Goal: Task Accomplishment & Management: Complete application form

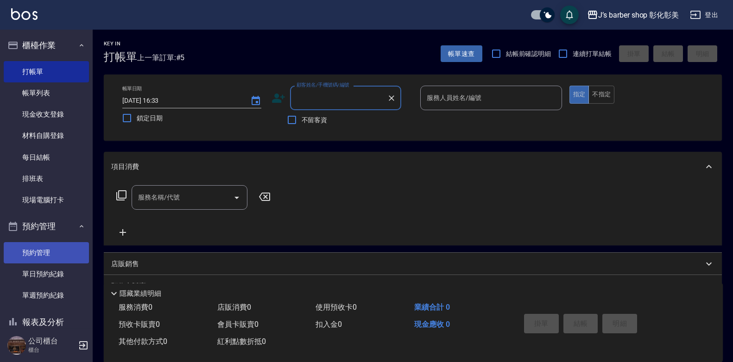
click at [13, 249] on link "預約管理" at bounding box center [46, 252] width 85 height 21
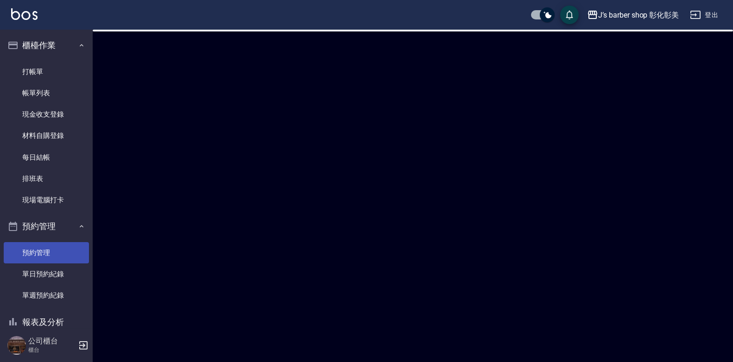
click at [13, 249] on link "預約管理" at bounding box center [46, 252] width 85 height 21
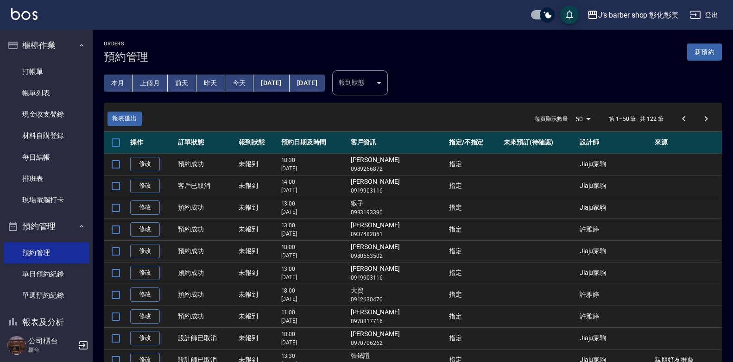
click at [239, 83] on button "今天" at bounding box center [239, 83] width 29 height 17
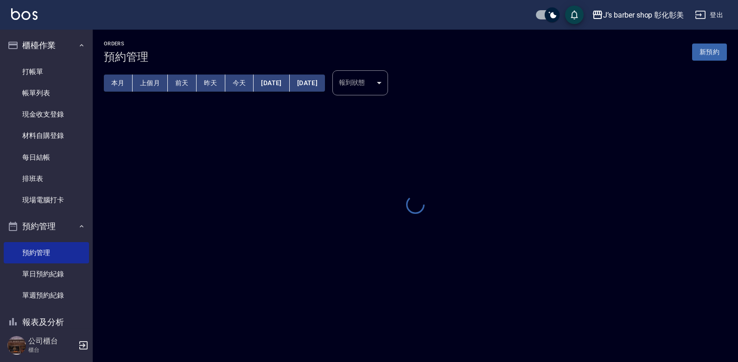
click at [239, 83] on button "今天" at bounding box center [239, 83] width 29 height 17
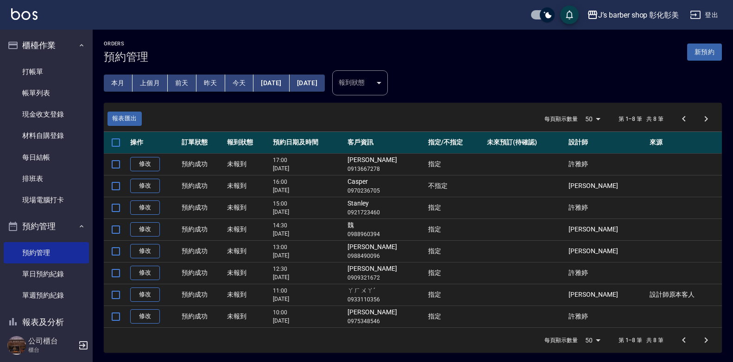
click at [289, 80] on button "[DATE]" at bounding box center [272, 83] width 36 height 17
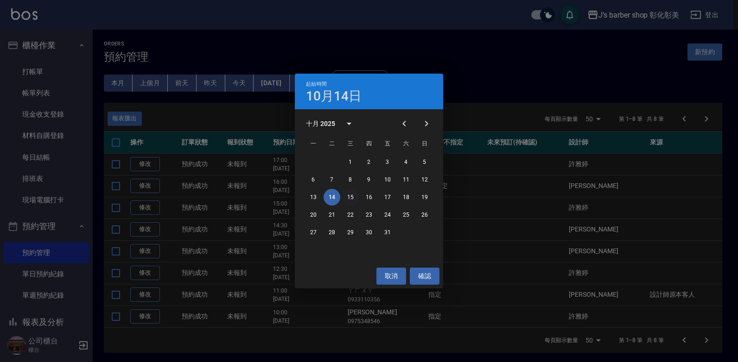
click at [352, 199] on button "15" at bounding box center [350, 197] width 17 height 17
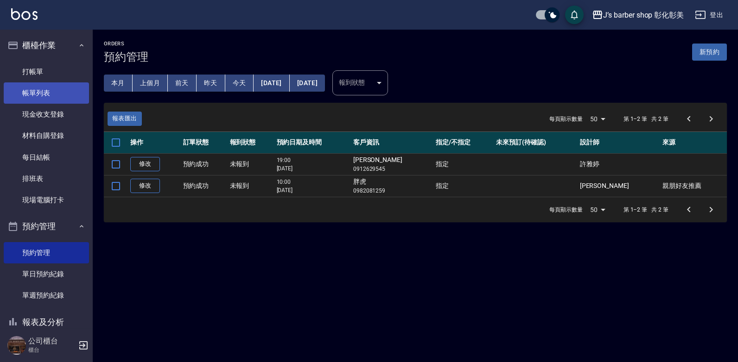
click at [30, 96] on link "帳單列表" at bounding box center [46, 92] width 85 height 21
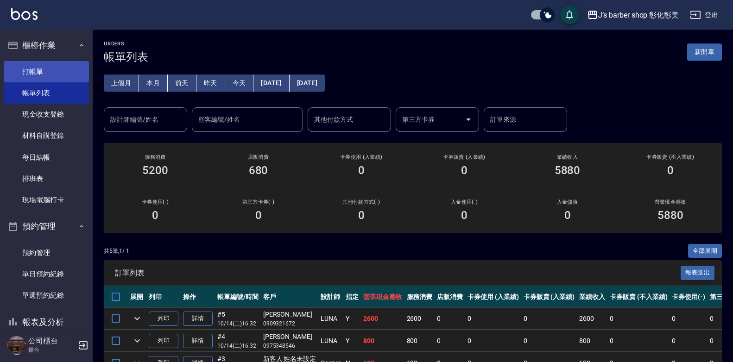
click at [51, 65] on link "打帳單" at bounding box center [46, 71] width 85 height 21
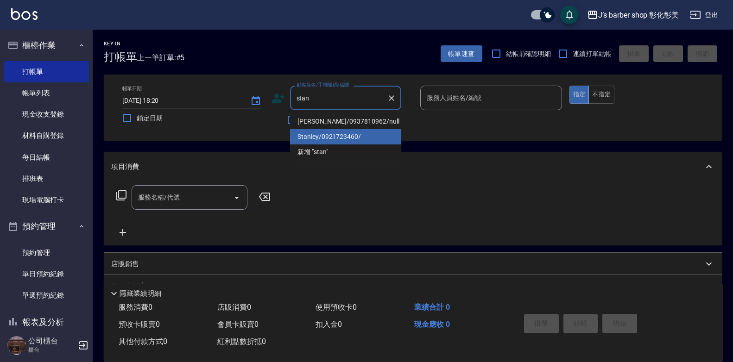
click at [354, 138] on li "Stanley/0921723460/" at bounding box center [345, 136] width 111 height 15
type input "Stanley/0921723460/"
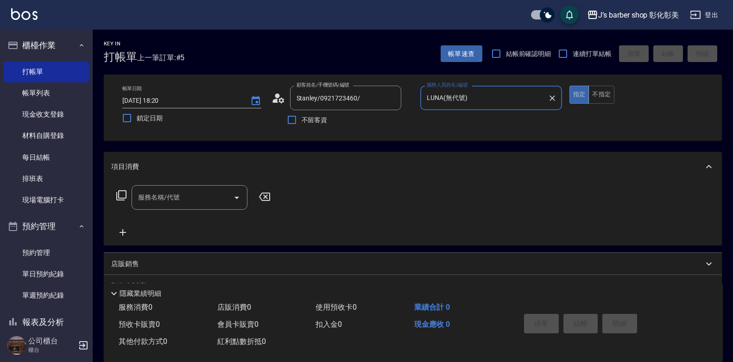
type input "LUNA(無代號)"
click at [197, 195] on input "服務名稱/代號" at bounding box center [183, 198] width 94 height 16
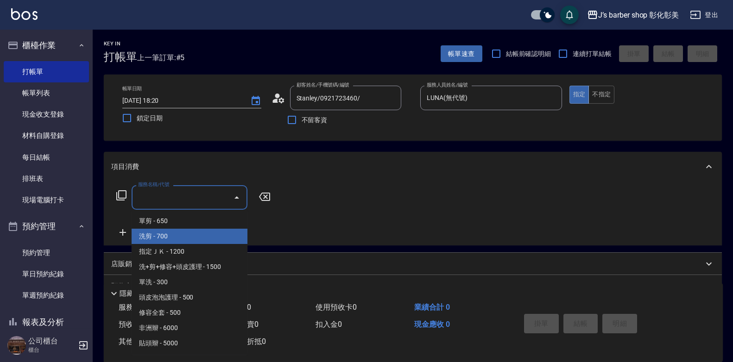
click at [178, 236] on span "洗剪 - 700" at bounding box center [190, 236] width 116 height 15
type input "洗剪(101)"
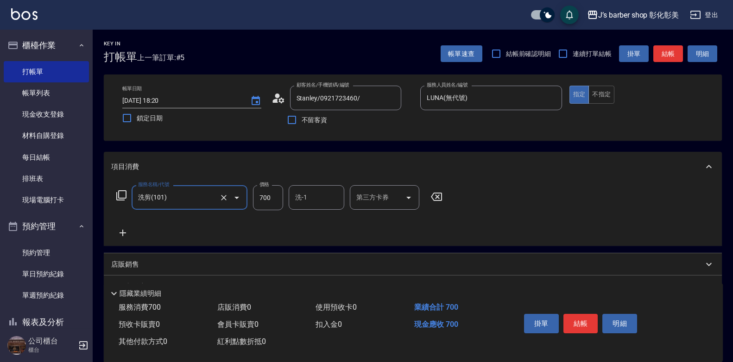
click at [267, 201] on input "700" at bounding box center [268, 197] width 30 height 25
click at [343, 198] on div "洗-1" at bounding box center [317, 197] width 56 height 25
type input "800"
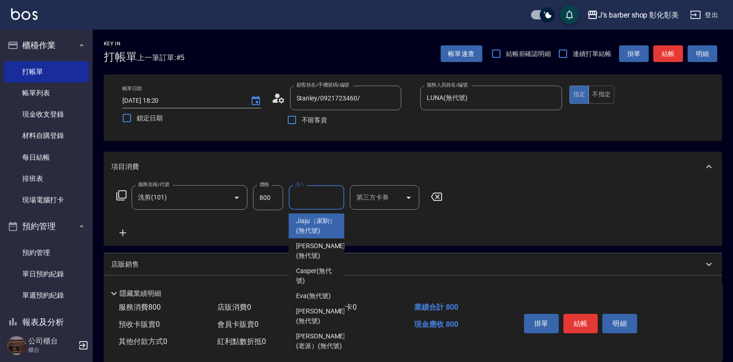
click at [343, 198] on div "洗-1" at bounding box center [317, 197] width 56 height 25
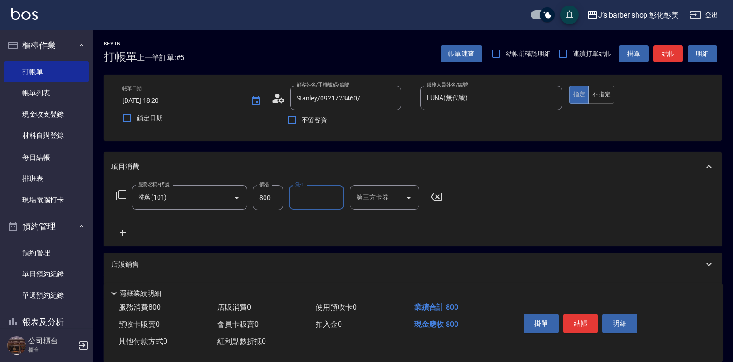
click at [342, 199] on div "洗-1" at bounding box center [317, 197] width 56 height 25
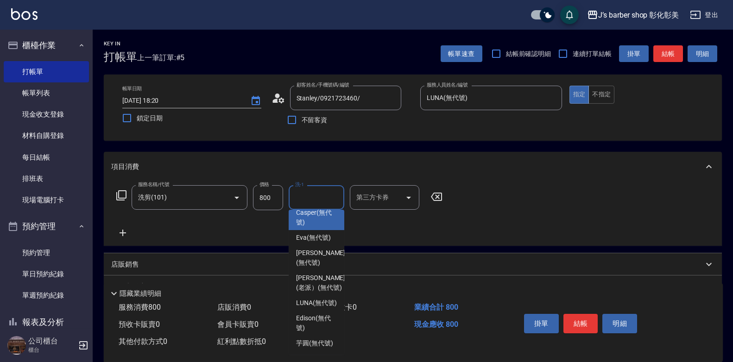
scroll to position [97, 0]
click at [330, 298] on span "LUNA (無代號)" at bounding box center [316, 303] width 41 height 10
type input "LUNA(無代號)"
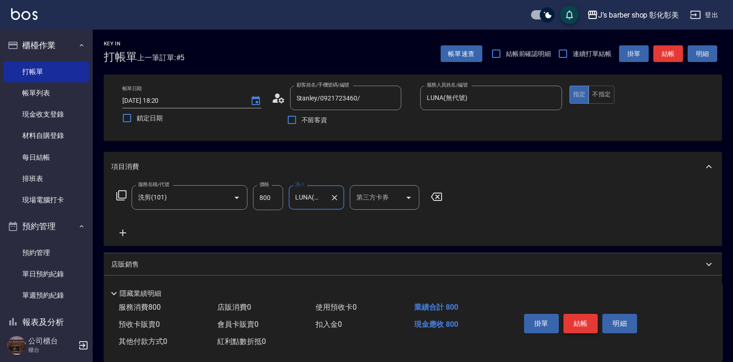
click at [578, 318] on button "結帳" at bounding box center [581, 323] width 35 height 19
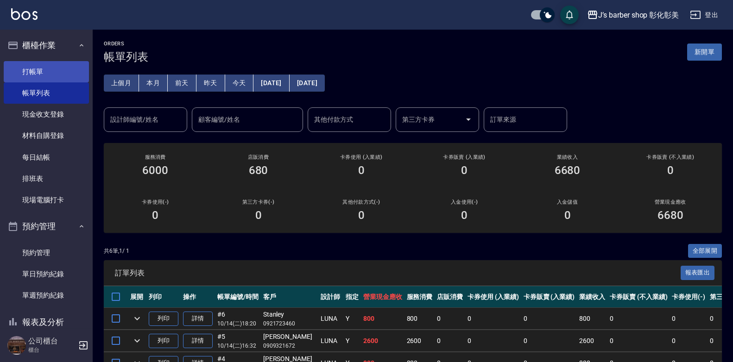
click at [30, 74] on link "打帳單" at bounding box center [46, 71] width 85 height 21
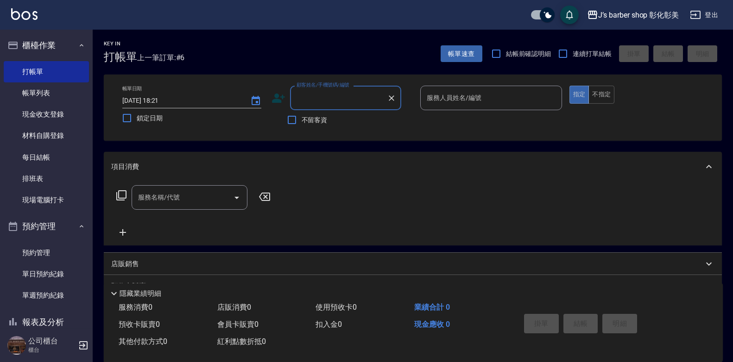
click at [303, 101] on input "顧客姓名/手機號碼/編號" at bounding box center [338, 98] width 89 height 16
type input "0961132547"
click at [281, 97] on icon at bounding box center [278, 98] width 13 height 9
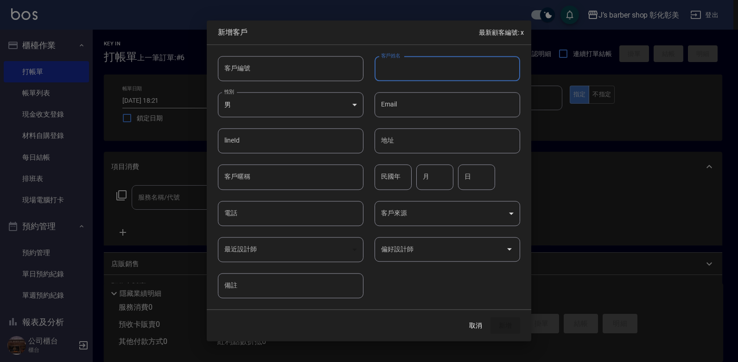
click at [417, 75] on input "客戶姓名" at bounding box center [447, 68] width 146 height 25
type input "u"
type input "[PERSON_NAME]"
click at [427, 116] on input "Email" at bounding box center [447, 104] width 146 height 25
click at [348, 210] on input "電話" at bounding box center [291, 213] width 146 height 25
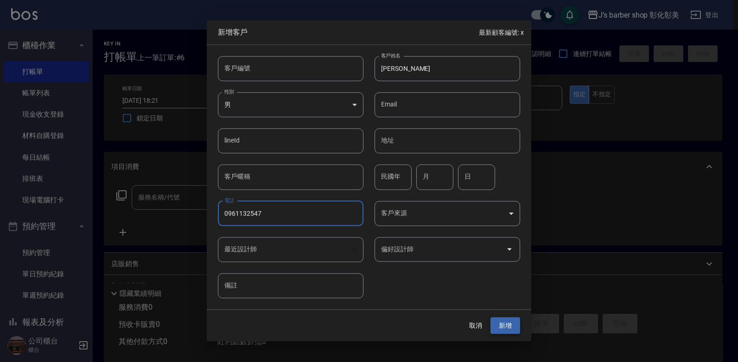
type input "0961132547"
click at [500, 325] on button "新增" at bounding box center [505, 325] width 30 height 17
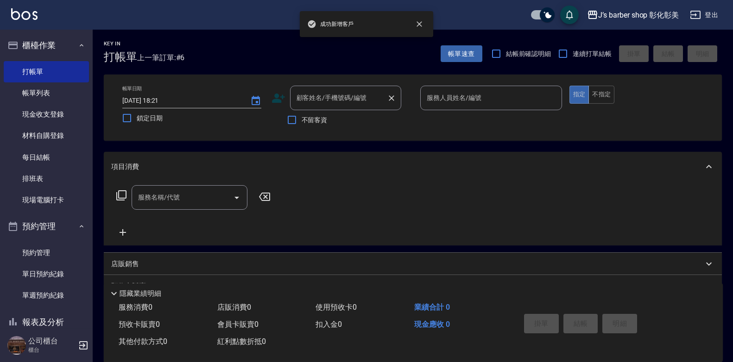
click at [368, 99] on input "顧客姓名/手機號碼/編號" at bounding box center [338, 98] width 89 height 16
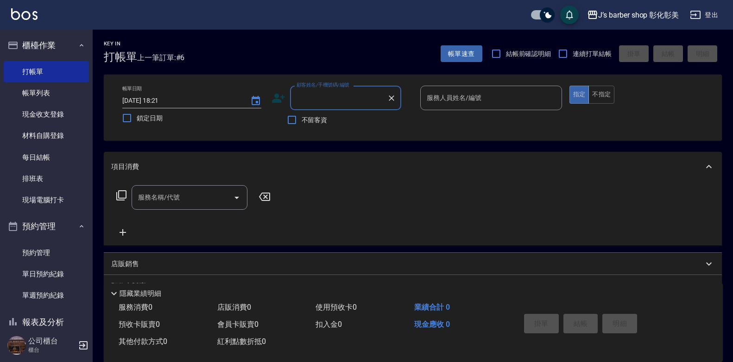
click at [368, 98] on input "顧客姓名/手機號碼/編號" at bounding box center [338, 98] width 89 height 16
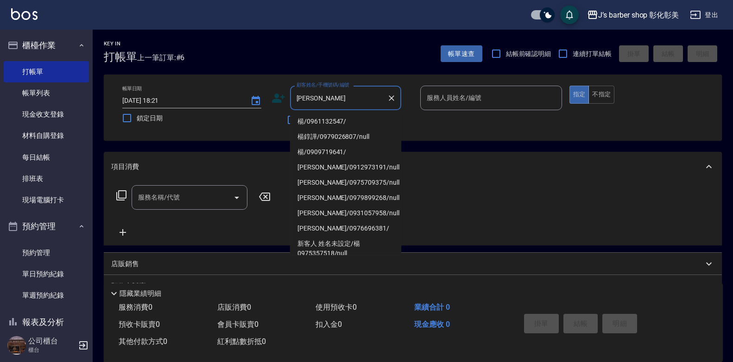
click at [368, 121] on li "楊/0961132547/" at bounding box center [345, 121] width 111 height 15
type input "楊/0961132547/"
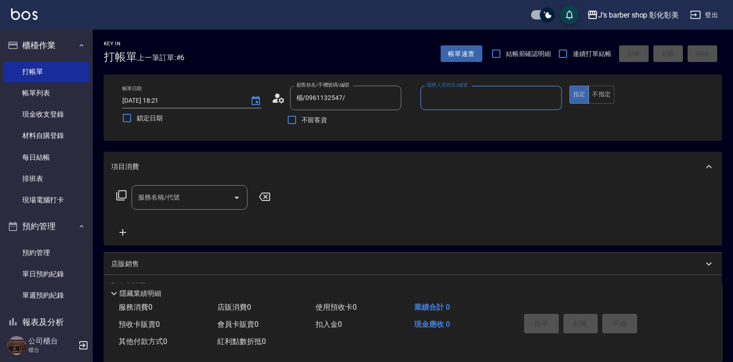
click at [462, 108] on div "服務人員姓名/編號" at bounding box center [491, 98] width 142 height 25
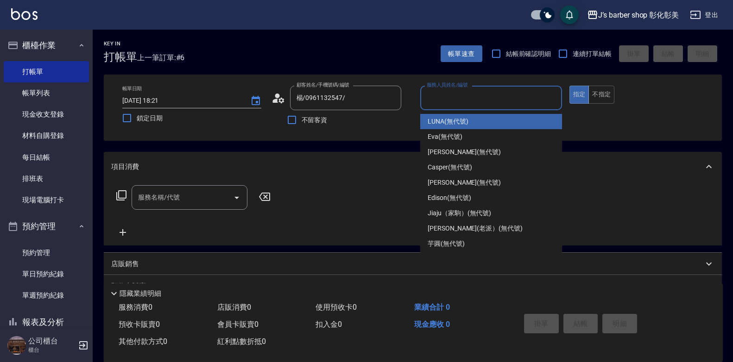
drag, startPoint x: 464, startPoint y: 121, endPoint x: 506, endPoint y: 114, distance: 42.1
click at [466, 121] on span "LUNA (無代號)" at bounding box center [448, 122] width 41 height 10
type input "LUNA(無代號)"
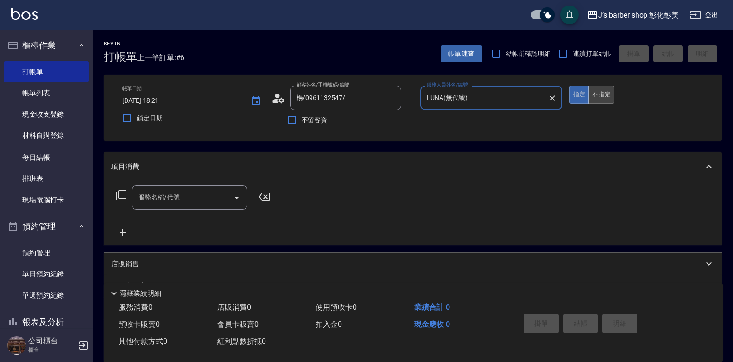
click at [608, 92] on button "不指定" at bounding box center [602, 95] width 26 height 18
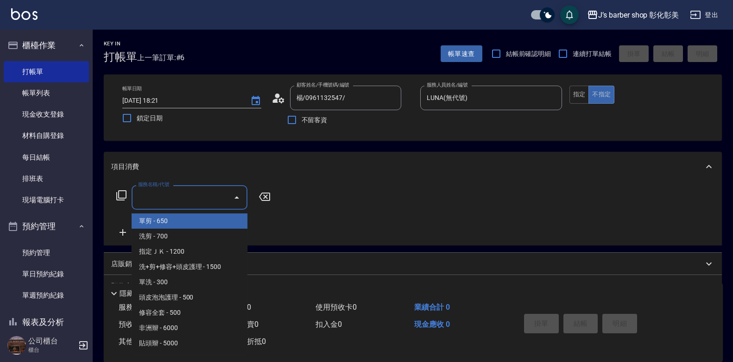
drag, startPoint x: 176, startPoint y: 197, endPoint x: 184, endPoint y: 223, distance: 26.8
click at [176, 198] on input "服務名稱/代號" at bounding box center [183, 198] width 94 height 16
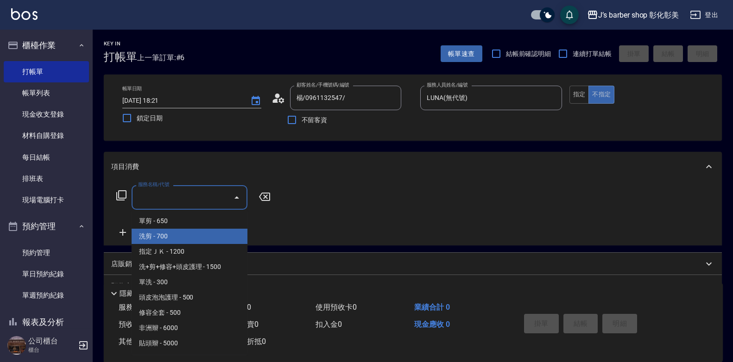
drag, startPoint x: 187, startPoint y: 232, endPoint x: 247, endPoint y: 216, distance: 61.7
click at [189, 232] on span "洗剪 - 700" at bounding box center [190, 236] width 116 height 15
type input "洗剪(101)"
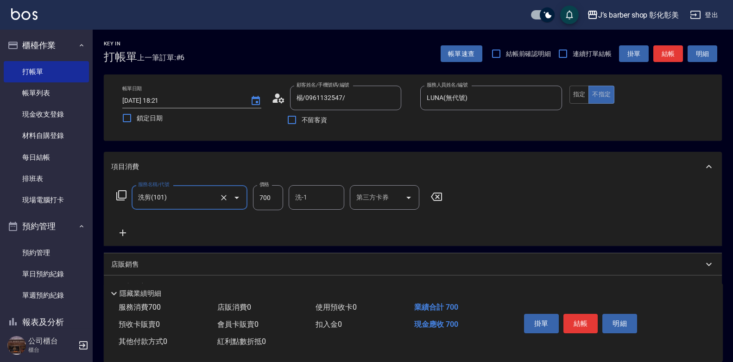
click at [273, 198] on input "700" at bounding box center [268, 197] width 30 height 25
type input "800"
click at [293, 197] on input "洗-1" at bounding box center [316, 198] width 47 height 16
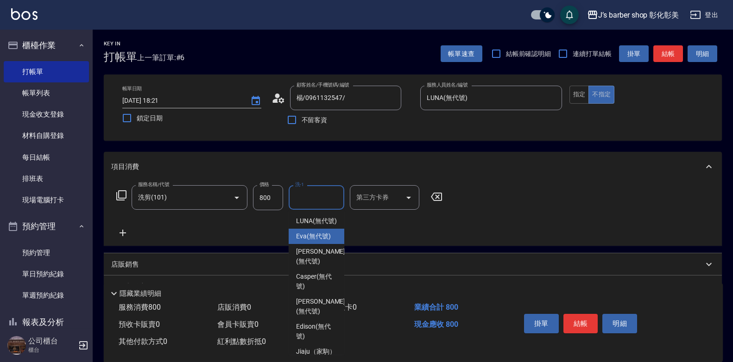
click at [327, 219] on span "LUNA (無代號)" at bounding box center [316, 221] width 41 height 10
type input "LUNA(無代號)"
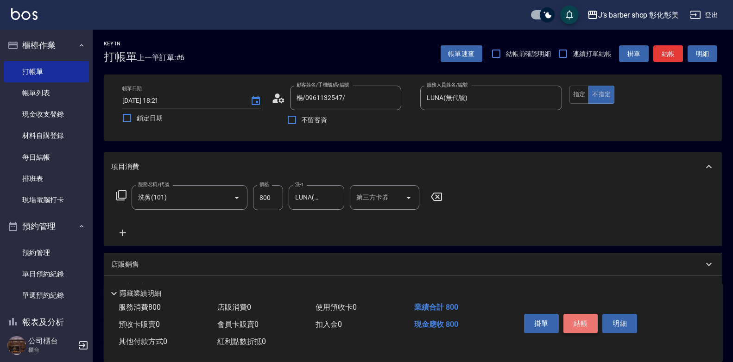
click at [593, 319] on button "結帳" at bounding box center [581, 323] width 35 height 19
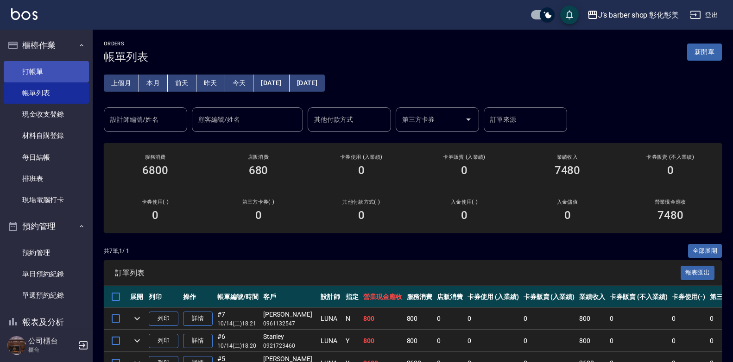
click at [44, 68] on link "打帳單" at bounding box center [46, 71] width 85 height 21
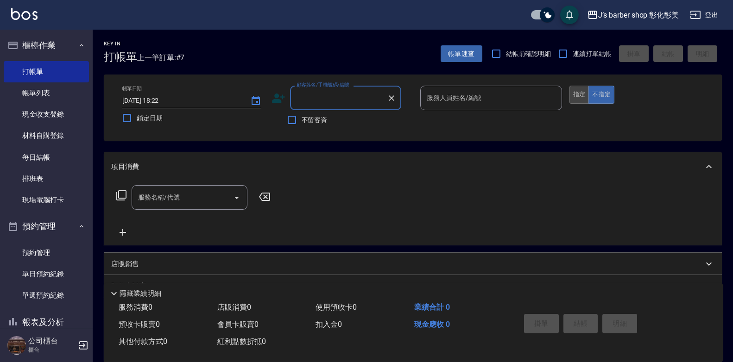
click at [582, 97] on button "指定" at bounding box center [580, 95] width 20 height 18
click at [308, 119] on span "不留客資" at bounding box center [315, 120] width 26 height 10
click at [302, 119] on input "不留客資" at bounding box center [291, 119] width 19 height 19
checkbox input "true"
click at [515, 103] on input "服務人員姓名/編號" at bounding box center [491, 98] width 133 height 16
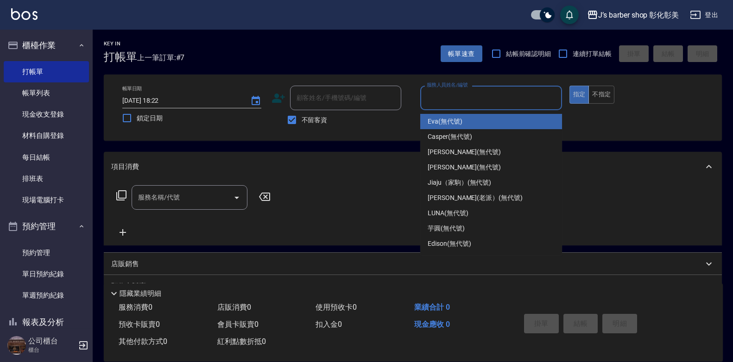
click at [515, 103] on input "服務人員姓名/編號" at bounding box center [491, 98] width 133 height 16
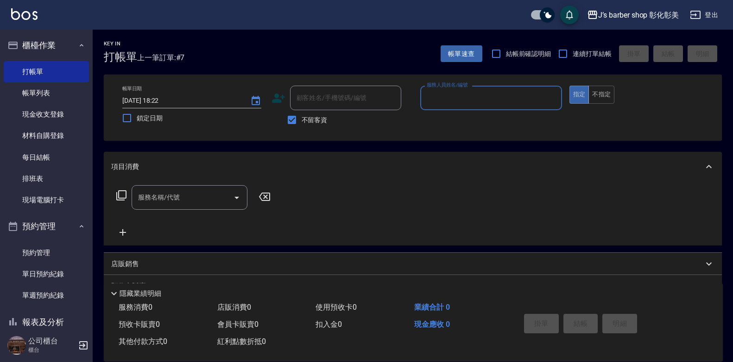
click at [474, 100] on input "服務人員姓名/編號" at bounding box center [491, 98] width 133 height 16
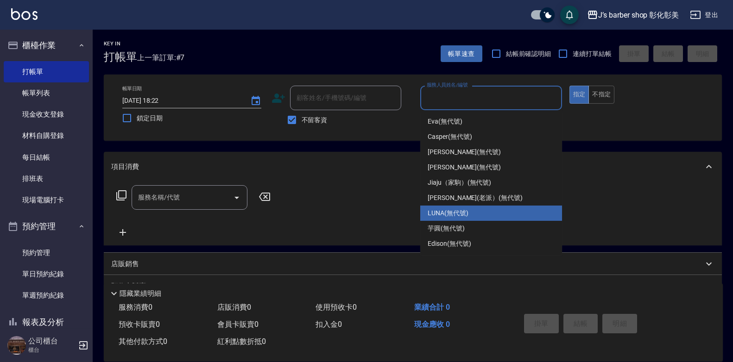
drag, startPoint x: 468, startPoint y: 215, endPoint x: 420, endPoint y: 216, distance: 47.7
click at [464, 214] on div "LUNA (無代號)" at bounding box center [491, 213] width 142 height 15
type input "LUNA(無代號)"
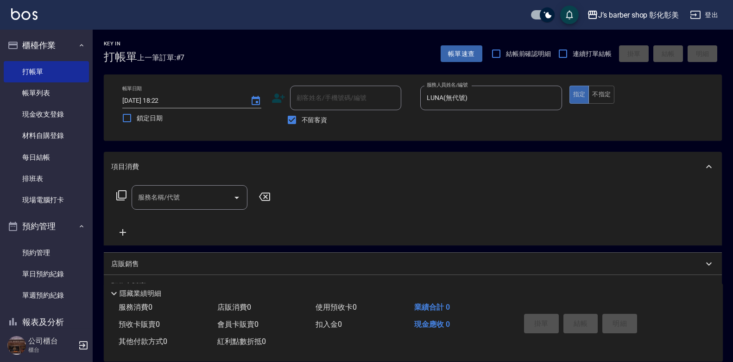
drag, startPoint x: 153, startPoint y: 213, endPoint x: 162, endPoint y: 203, distance: 12.5
click at [160, 206] on div "服務名稱/代號 服務名稱/代號" at bounding box center [193, 211] width 165 height 53
click at [162, 203] on input "服務名稱/代號" at bounding box center [183, 198] width 94 height 16
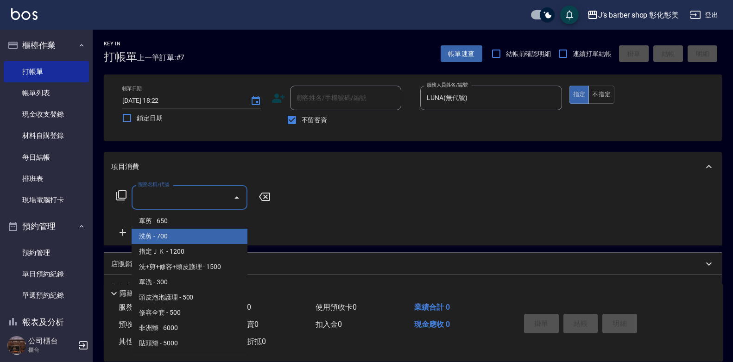
click at [173, 230] on span "洗剪 - 700" at bounding box center [190, 236] width 116 height 15
type input "洗剪(101)"
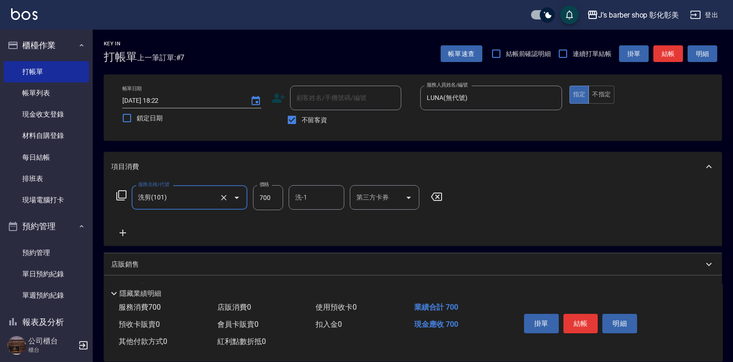
click at [263, 197] on input "700" at bounding box center [268, 197] width 30 height 25
type input "600"
drag, startPoint x: 286, startPoint y: 198, endPoint x: 291, endPoint y: 196, distance: 5.0
click at [286, 198] on div "服務名稱/代號 洗剪(101) 服務名稱/代號 價格 600 價格 洗-1 洗-1 第三方卡券 第三方卡券" at bounding box center [279, 197] width 337 height 25
click at [302, 195] on div "洗-1 洗-1" at bounding box center [317, 197] width 56 height 25
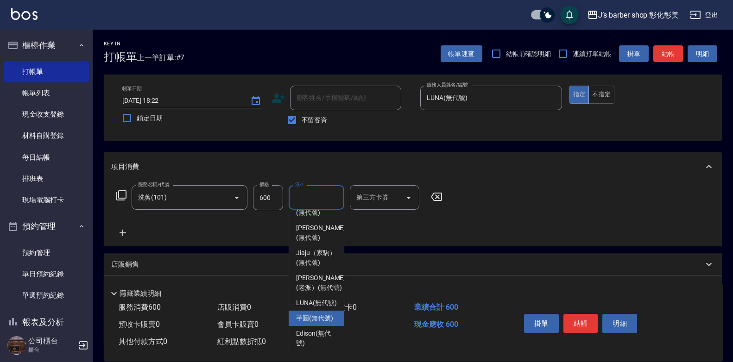
scroll to position [97, 0]
click at [323, 298] on span "LUNA (無代號)" at bounding box center [316, 303] width 41 height 10
type input "LUNA(無代號)"
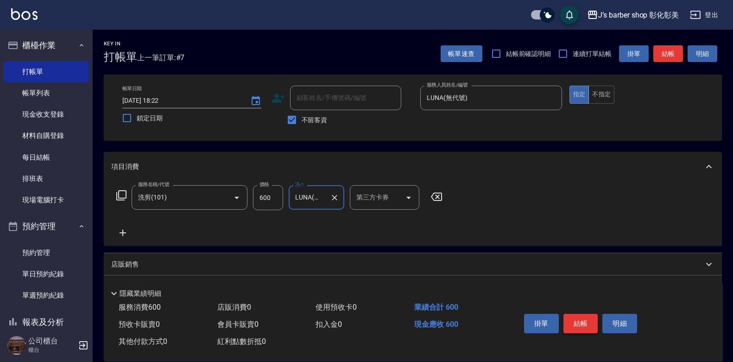
click at [581, 322] on button "結帳" at bounding box center [581, 323] width 35 height 19
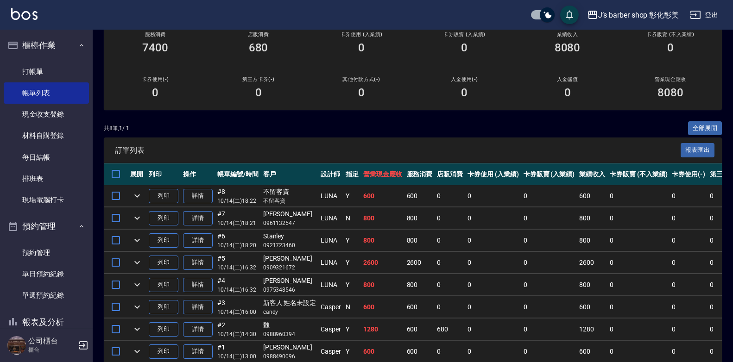
scroll to position [139, 0]
